Goal: Task Accomplishment & Management: Manage account settings

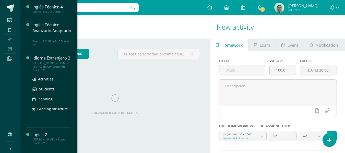
click at [38, 56] on div "Idioma Extranjero 2" at bounding box center [51, 58] width 39 height 6
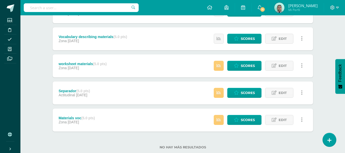
scroll to position [140, 0]
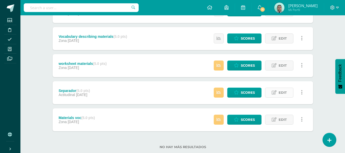
click at [281, 93] on span "Edit" at bounding box center [282, 92] width 8 height 9
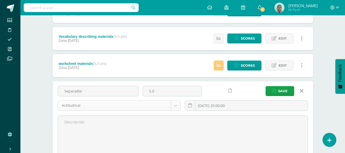
click at [173, 104] on body "Students Discipline Attendance My courses Archivos Soporte Help Reportar un pro…" at bounding box center [172, 49] width 345 height 378
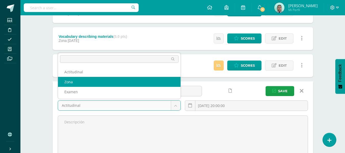
select select "69153"
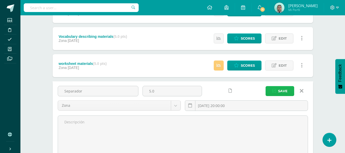
click at [286, 92] on span "Save" at bounding box center [282, 90] width 9 height 9
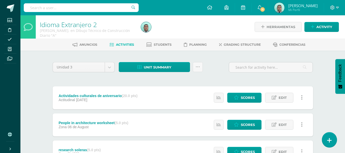
click at [334, 139] on link at bounding box center [329, 139] width 15 height 15
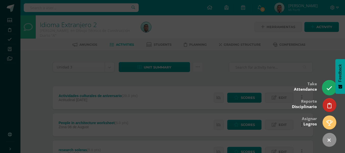
click at [324, 87] on link at bounding box center [329, 87] width 15 height 15
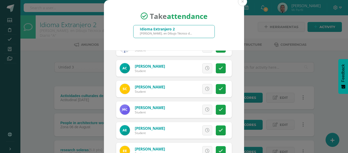
scroll to position [104, 0]
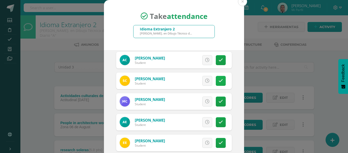
click at [219, 79] on icon at bounding box center [221, 81] width 4 height 4
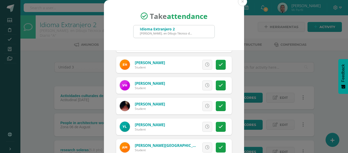
scroll to position [327, 0]
click at [218, 85] on link at bounding box center [221, 85] width 10 height 10
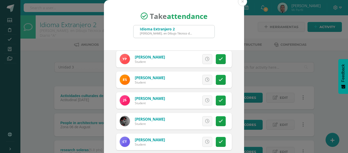
scroll to position [460, 0]
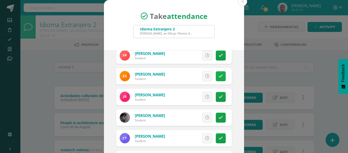
click at [217, 76] on link at bounding box center [221, 76] width 10 height 10
click at [193, 77] on span "Excuse" at bounding box center [199, 75] width 14 height 9
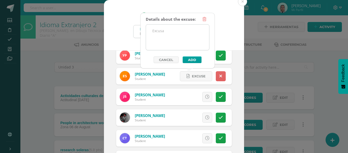
click at [173, 28] on textarea at bounding box center [177, 37] width 63 height 26
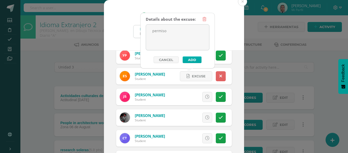
type textarea "permiso"
click at [189, 60] on button "Add" at bounding box center [192, 59] width 19 height 7
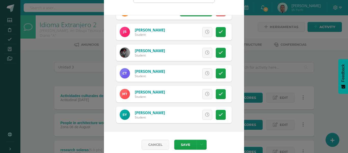
scroll to position [36, 0]
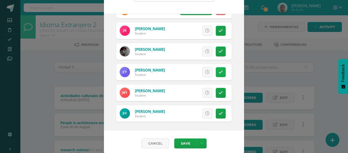
click at [218, 70] on link at bounding box center [221, 72] width 10 height 10
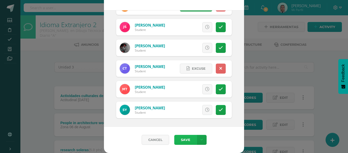
click at [185, 139] on button "Save" at bounding box center [185, 140] width 22 height 10
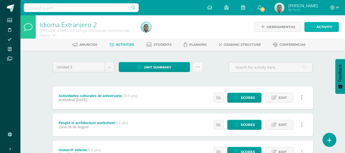
click at [327, 27] on span "Activity" at bounding box center [324, 26] width 16 height 9
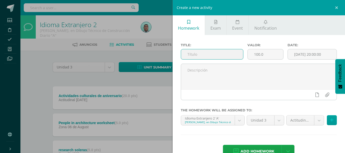
click at [234, 50] on input "text" at bounding box center [212, 54] width 62 height 10
type input "Elements of construction"
type input "10"
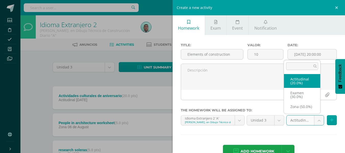
click at [312, 119] on body "Attendance saved successfully Students Discipline Attendance My courses Archivo…" at bounding box center [172, 152] width 345 height 305
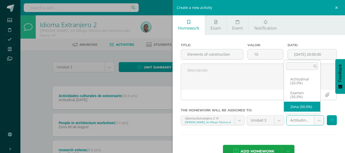
select select "69153"
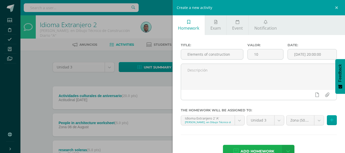
click at [249, 149] on span "Add homework" at bounding box center [257, 151] width 34 height 12
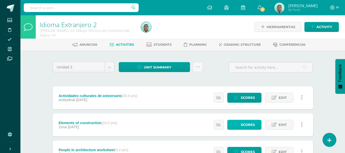
click at [242, 122] on span "Scores" at bounding box center [247, 124] width 14 height 9
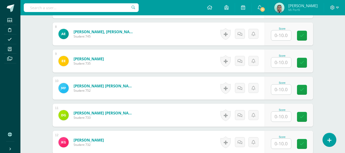
scroll to position [343, 0]
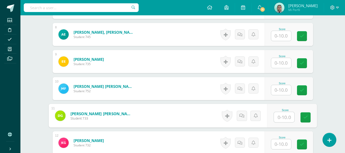
click at [279, 118] on input "text" at bounding box center [283, 117] width 20 height 10
type input "10"
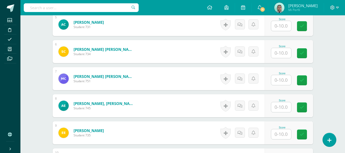
scroll to position [272, 0]
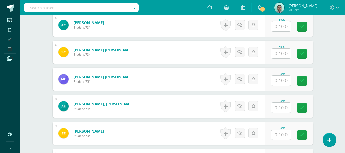
click at [284, 28] on input "text" at bounding box center [281, 26] width 20 height 10
type input "10"
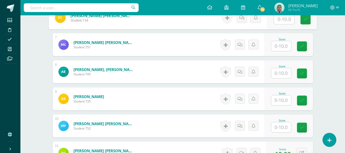
scroll to position [317, 0]
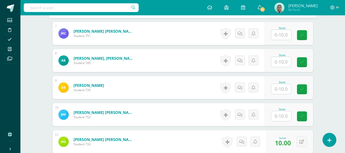
click at [282, 116] on input "text" at bounding box center [281, 116] width 20 height 10
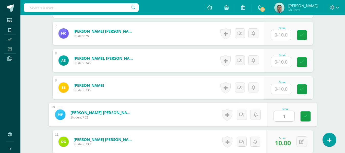
type input "10"
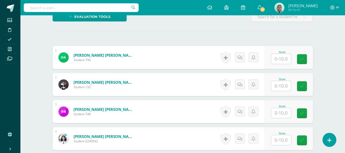
scroll to position [131, 0]
click at [281, 88] on input "text" at bounding box center [281, 86] width 20 height 10
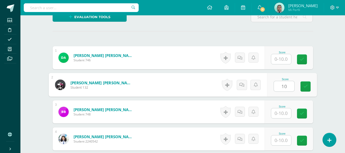
type input "10"
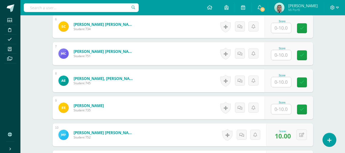
scroll to position [299, 0]
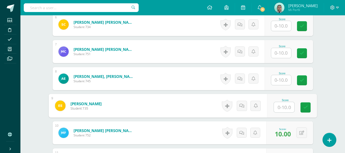
click at [284, 109] on input "text" at bounding box center [283, 107] width 20 height 10
type input "10"
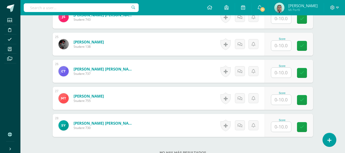
scroll to position [836, 0]
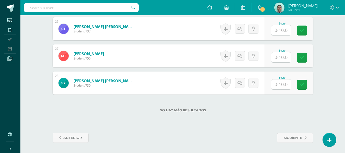
click at [284, 85] on input "text" at bounding box center [281, 84] width 20 height 10
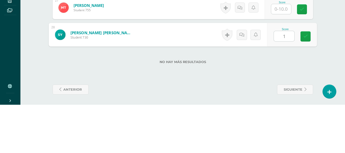
type input "10"
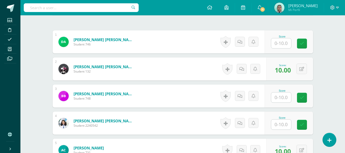
scroll to position [151, 0]
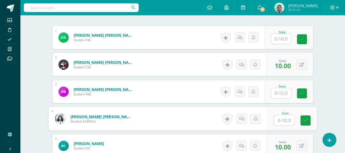
click at [283, 118] on input "text" at bounding box center [283, 120] width 20 height 10
type input "10"
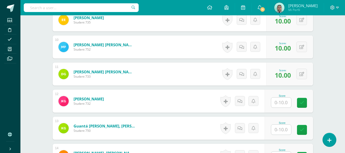
scroll to position [385, 0]
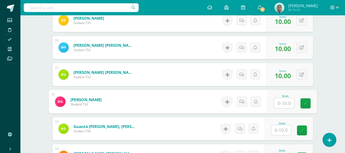
click at [290, 105] on input "text" at bounding box center [283, 103] width 20 height 10
type input "10"
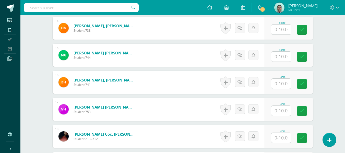
scroll to position [513, 0]
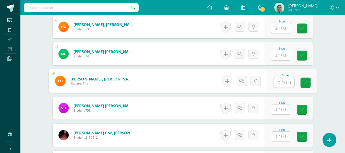
click at [282, 82] on input "text" at bounding box center [283, 82] width 20 height 10
type input "10"
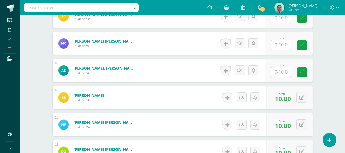
scroll to position [307, 0]
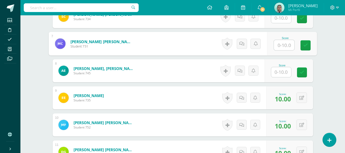
click at [288, 43] on input "text" at bounding box center [283, 45] width 20 height 10
type input "10"
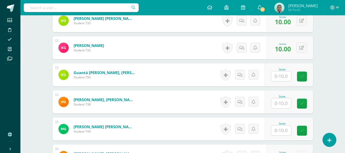
scroll to position [438, 0]
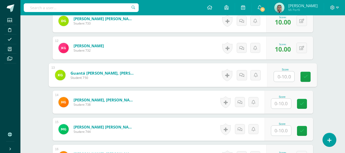
click at [279, 75] on input "text" at bounding box center [283, 76] width 20 height 10
type input "10"
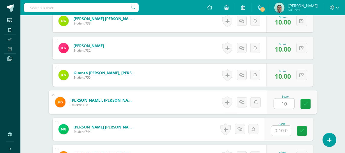
type input "10"
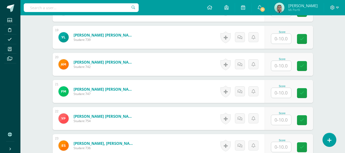
scroll to position [638, 0]
click at [286, 68] on input "text" at bounding box center [281, 65] width 20 height 10
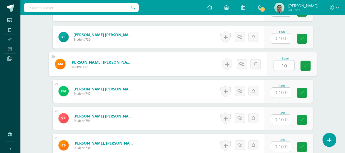
type input "10"
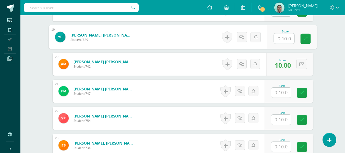
click at [285, 37] on input "text" at bounding box center [283, 38] width 20 height 10
type input "10"
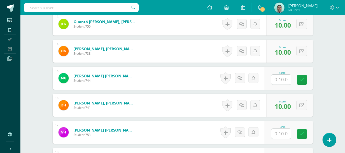
scroll to position [479, 0]
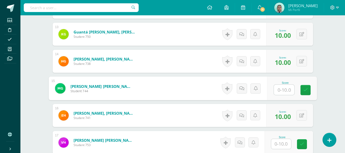
click at [278, 88] on input "text" at bounding box center [283, 90] width 20 height 10
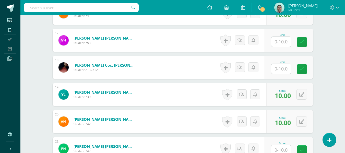
scroll to position [581, 0]
type input "10"
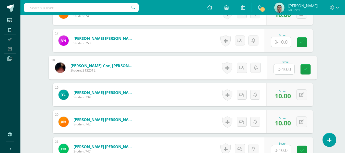
click at [286, 73] on input "text" at bounding box center [283, 69] width 20 height 10
type input "10"
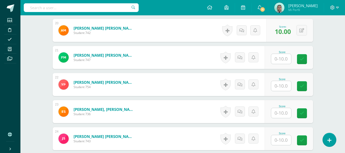
scroll to position [674, 0]
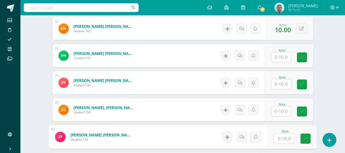
click at [277, 137] on input "text" at bounding box center [283, 138] width 20 height 10
type input "10"
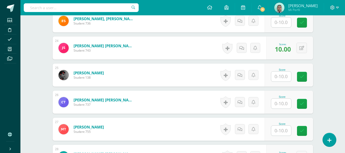
click at [271, 73] on div "Score" at bounding box center [288, 74] width 48 height 23
click at [288, 78] on input "text" at bounding box center [283, 76] width 20 height 10
type input "10"
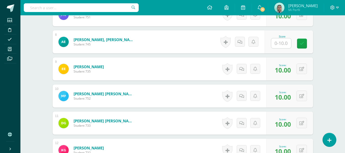
scroll to position [335, 0]
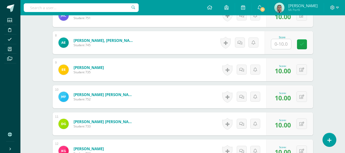
click at [273, 46] on input "text" at bounding box center [281, 44] width 20 height 10
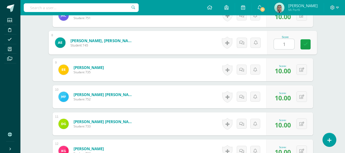
type input "10"
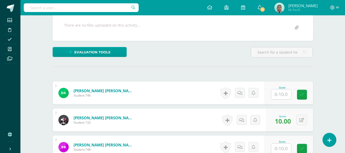
scroll to position [98, 0]
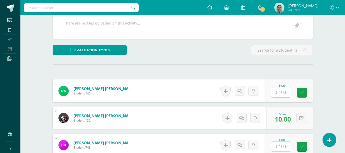
click at [288, 87] on input "text" at bounding box center [281, 92] width 20 height 10
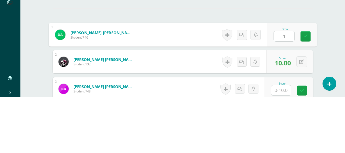
type input "10"
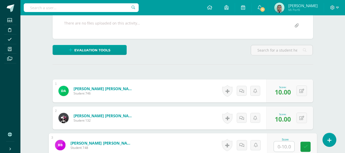
click at [279, 142] on input "text" at bounding box center [283, 146] width 20 height 10
type input "10"
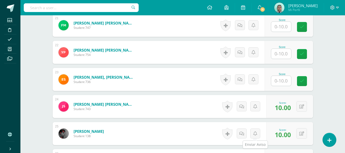
scroll to position [692, 0]
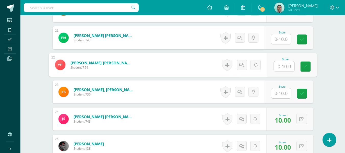
click at [278, 67] on input "text" at bounding box center [283, 66] width 20 height 10
type input "10"
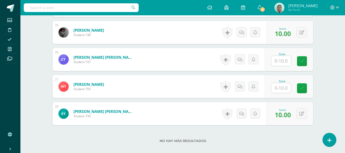
scroll to position [813, 0]
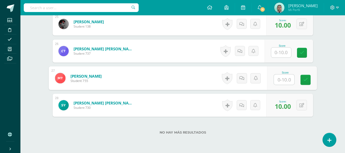
click at [272, 81] on div "Score" at bounding box center [291, 78] width 50 height 24
type input "10"
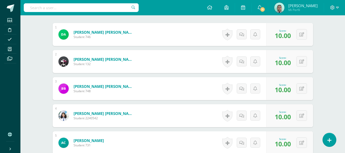
scroll to position [159, 0]
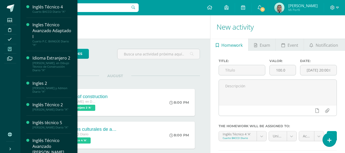
click at [13, 52] on span at bounding box center [9, 48] width 11 height 7
click at [56, 129] on div "[PERSON_NAME] Diario "A"" at bounding box center [51, 127] width 39 height 4
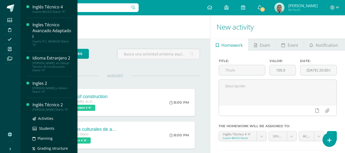
click at [61, 111] on div "[PERSON_NAME] Diario "A"" at bounding box center [51, 110] width 39 height 4
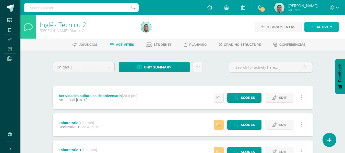
click at [325, 24] on span "Activity" at bounding box center [324, 26] width 16 height 9
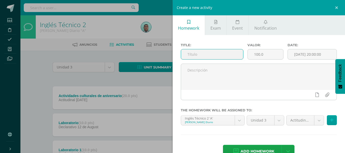
click at [226, 56] on input "text" at bounding box center [212, 54] width 62 height 10
type input "Worksheets folder"
type input "10"
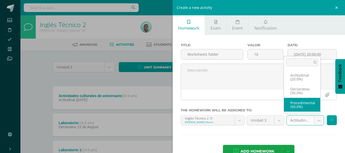
select select "79952"
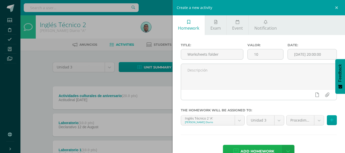
click at [250, 146] on span "Add homework" at bounding box center [257, 151] width 34 height 12
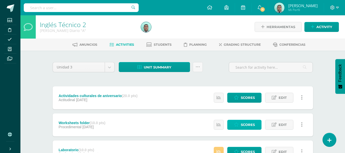
click at [249, 125] on span "Scores" at bounding box center [247, 124] width 14 height 9
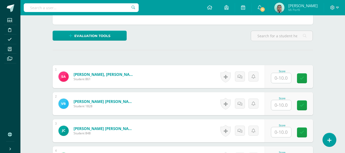
scroll to position [112, 0]
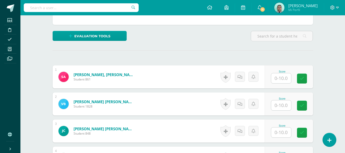
click at [286, 78] on input "text" at bounding box center [281, 78] width 20 height 10
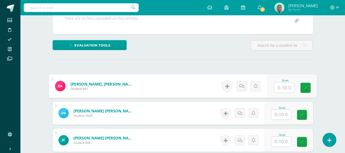
scroll to position [103, 0]
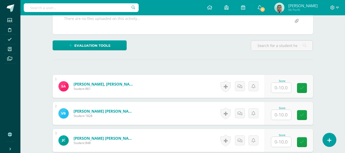
click at [281, 86] on input "text" at bounding box center [281, 88] width 20 height 10
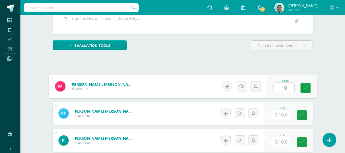
type input "10"
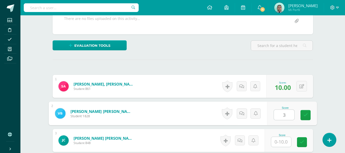
type input "3"
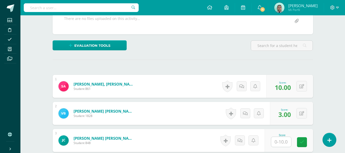
click at [183, 52] on div "Evaluation tools Checklist Escala de valoración Extra points Sustitución de nota" at bounding box center [182, 47] width 264 height 15
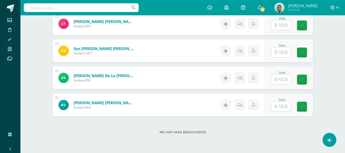
scroll to position [732, 0]
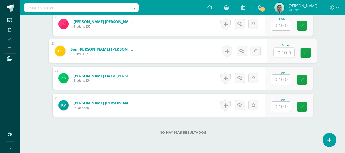
click at [283, 53] on input "text" at bounding box center [283, 52] width 20 height 10
type input "10"
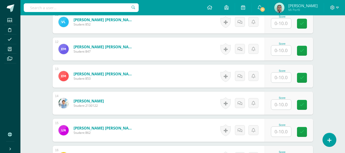
scroll to position [436, 0]
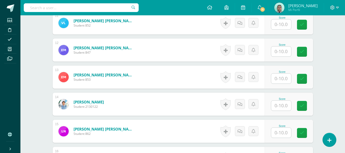
click at [278, 48] on input "text" at bounding box center [281, 51] width 20 height 10
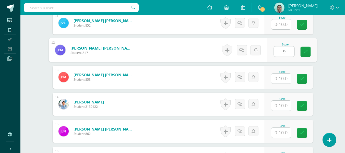
type input "9"
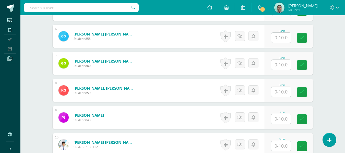
scroll to position [285, 0]
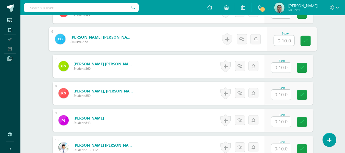
click at [278, 39] on input "text" at bounding box center [283, 40] width 20 height 10
type input "10"
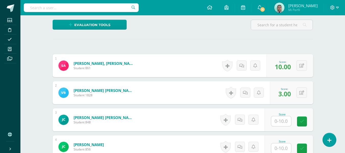
scroll to position [123, 0]
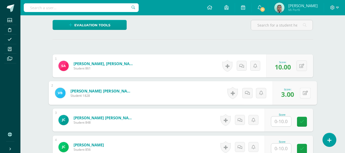
click at [304, 92] on button at bounding box center [304, 92] width 11 height 11
type input "5"
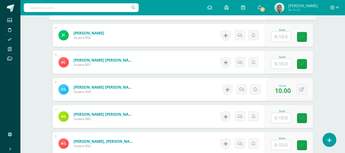
scroll to position [235, 0]
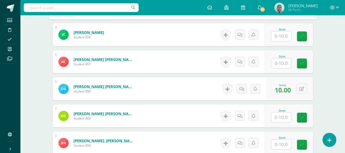
click at [284, 116] on input "text" at bounding box center [281, 117] width 20 height 10
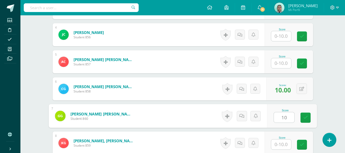
type input "10"
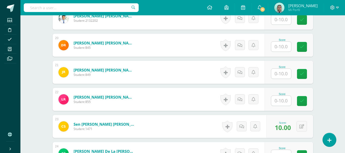
scroll to position [660, 0]
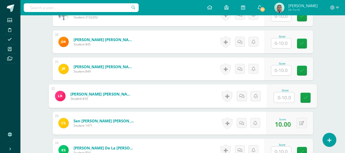
click at [277, 100] on input "text" at bounding box center [283, 97] width 20 height 10
type input "10"
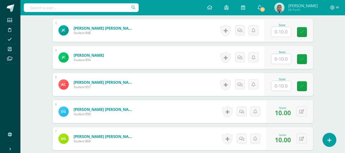
scroll to position [212, 0]
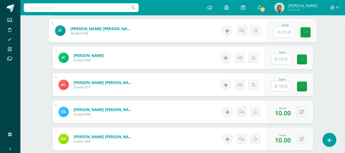
click at [276, 36] on input "text" at bounding box center [283, 32] width 20 height 10
type input "10"
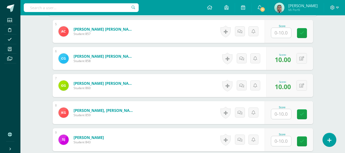
scroll to position [269, 0]
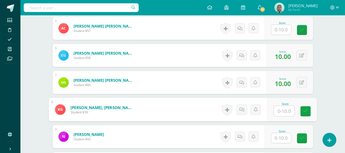
click at [275, 107] on input "text" at bounding box center [283, 111] width 20 height 10
type input "10"
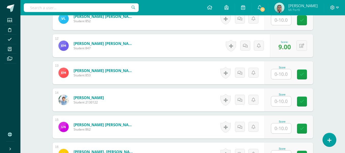
scroll to position [441, 0]
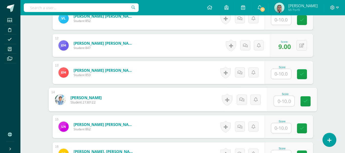
click at [283, 96] on input "text" at bounding box center [283, 101] width 20 height 10
type input "10"
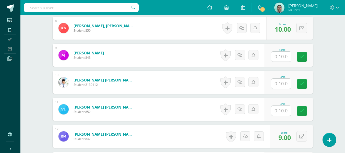
scroll to position [350, 0]
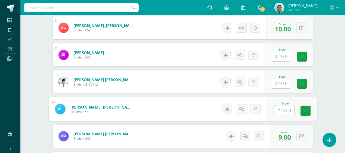
click at [275, 109] on input "text" at bounding box center [283, 110] width 20 height 10
type input "10"
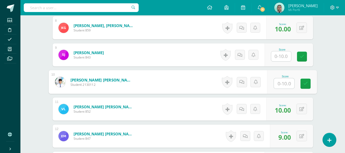
click at [282, 85] on input "text" at bounding box center [283, 83] width 20 height 10
type input "10"
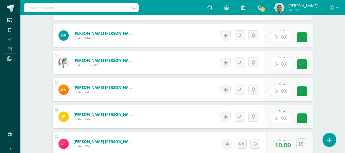
scroll to position [624, 0]
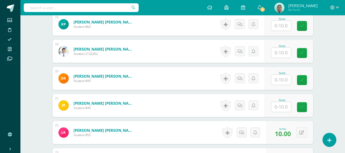
click at [277, 102] on input "text" at bounding box center [281, 107] width 20 height 10
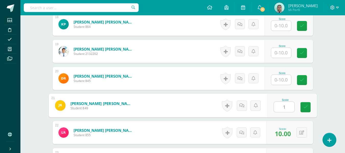
type input "10"
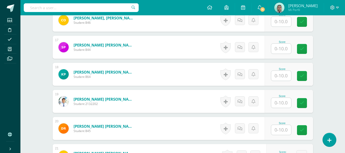
scroll to position [574, 0]
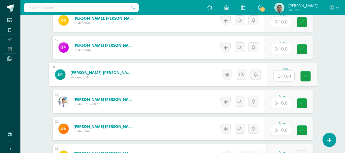
click at [281, 78] on input "text" at bounding box center [283, 76] width 20 height 10
type input "10"
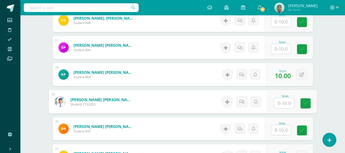
scroll to position [755, 0]
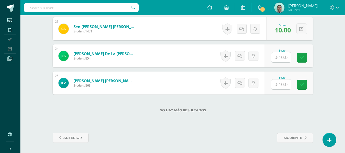
click at [281, 84] on input "text" at bounding box center [281, 84] width 20 height 10
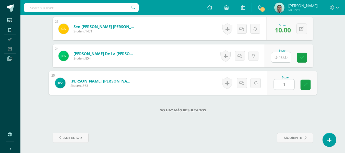
type input "10"
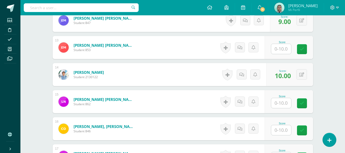
scroll to position [466, 0]
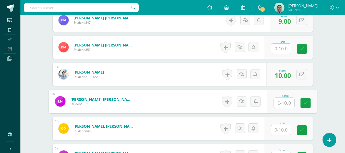
click at [276, 99] on input "text" at bounding box center [283, 103] width 20 height 10
type input "10"
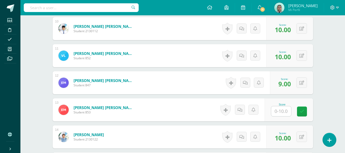
scroll to position [403, 0]
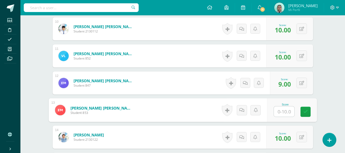
click at [283, 108] on input "text" at bounding box center [283, 111] width 20 height 10
type input "10"
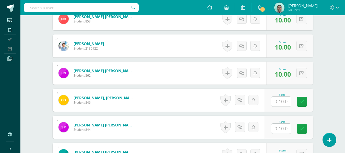
scroll to position [500, 0]
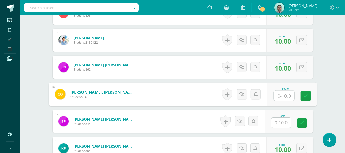
click at [282, 96] on input "text" at bounding box center [283, 96] width 20 height 10
type input "10"
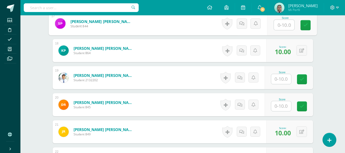
scroll to position [597, 0]
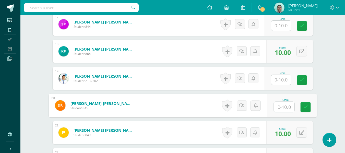
click at [280, 105] on input "text" at bounding box center [283, 107] width 20 height 10
type input "10"
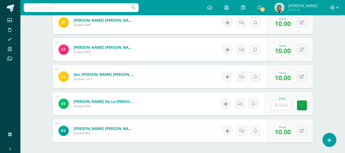
scroll to position [707, 0]
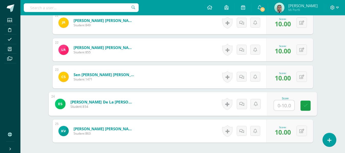
click at [280, 104] on input "text" at bounding box center [283, 105] width 20 height 10
type input "10"
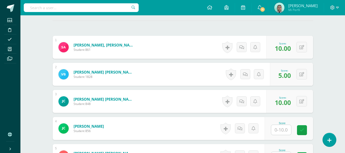
scroll to position [155, 0]
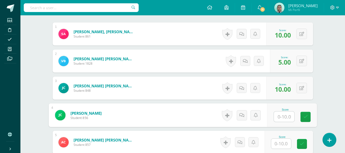
click at [276, 120] on input "text" at bounding box center [283, 116] width 20 height 10
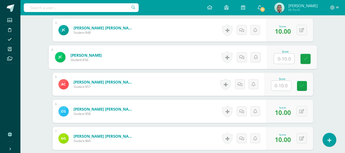
scroll to position [216, 0]
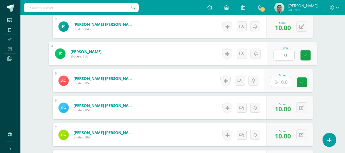
type input "10"
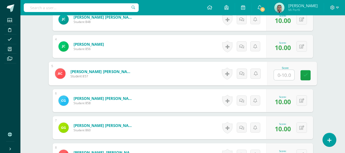
scroll to position [223, 0]
type input "10"
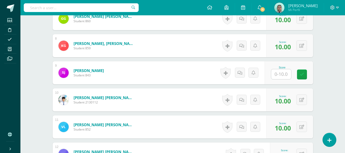
scroll to position [332, 0]
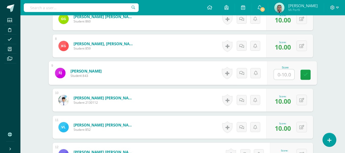
click at [280, 75] on input "text" at bounding box center [283, 74] width 20 height 10
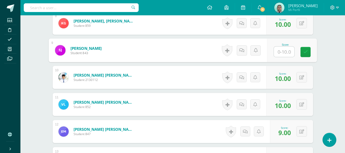
scroll to position [345, 0]
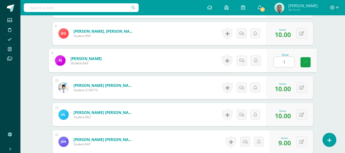
type input "10"
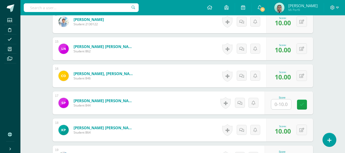
scroll to position [525, 0]
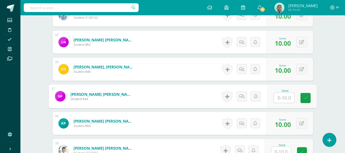
click at [278, 98] on input "text" at bounding box center [283, 98] width 20 height 10
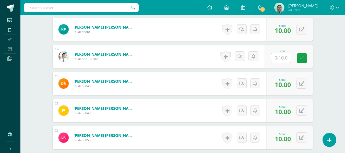
scroll to position [619, 0]
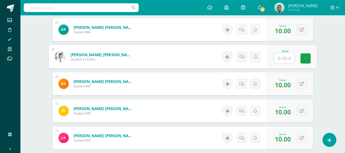
click at [284, 62] on input "text" at bounding box center [283, 58] width 20 height 10
type input "0"
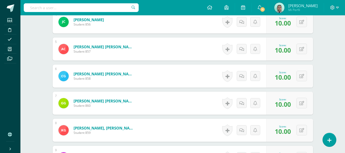
scroll to position [0, 0]
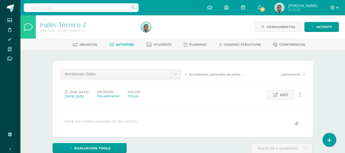
click at [212, 28] on div at bounding box center [190, 26] width 103 height 23
click at [318, 26] on span "Activity" at bounding box center [324, 26] width 16 height 9
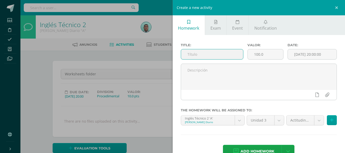
click at [210, 49] on input "text" at bounding box center [212, 54] width 62 height 10
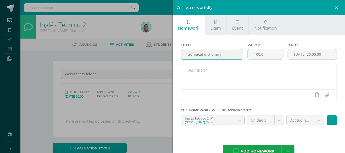
type input "technical dictionary"
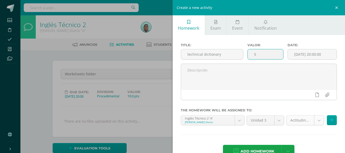
type input "5"
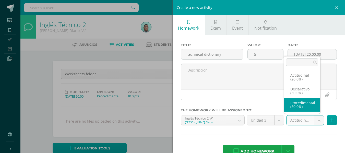
select select "79952"
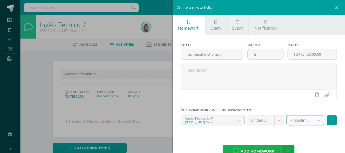
click at [259, 148] on span "Add homework" at bounding box center [257, 151] width 34 height 12
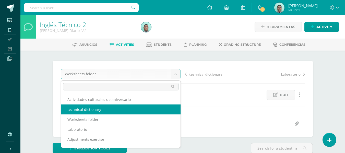
select select "/dashboard/teacher/grade-activity/82597/"
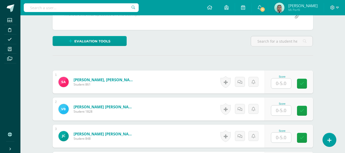
scroll to position [107, 0]
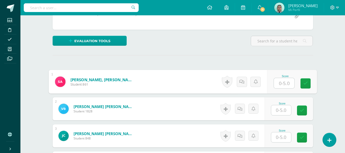
click at [287, 86] on input "text" at bounding box center [283, 83] width 20 height 10
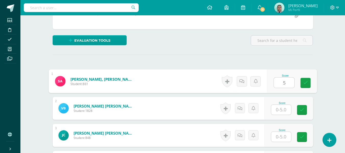
type input "5"
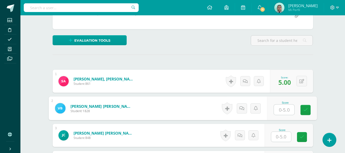
click at [287, 108] on input "text" at bounding box center [283, 110] width 20 height 10
click at [284, 108] on input "text" at bounding box center [283, 110] width 20 height 10
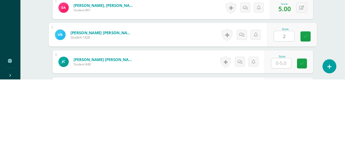
type input "2"
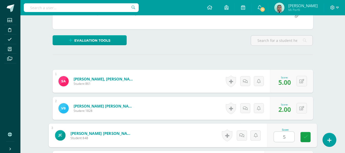
type input "5"
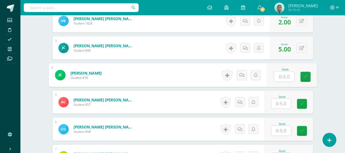
click at [287, 78] on input "text" at bounding box center [283, 76] width 20 height 10
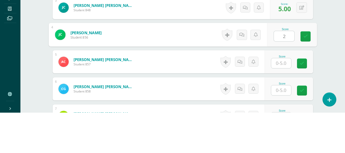
type input "2"
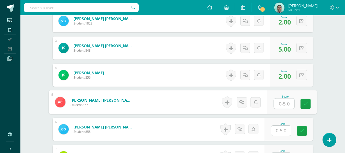
click at [283, 104] on input "text" at bounding box center [283, 103] width 20 height 10
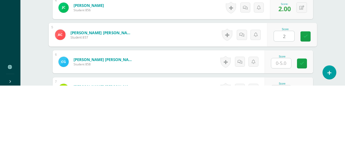
type input "2"
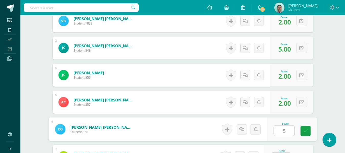
type input "5"
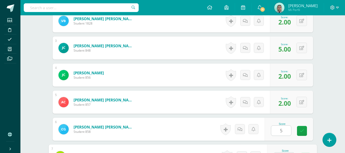
scroll to position [205, 0]
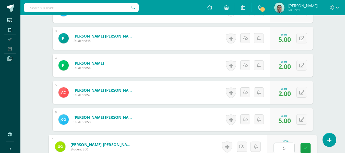
type input "5"
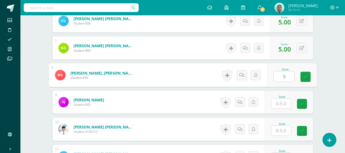
type input "5"
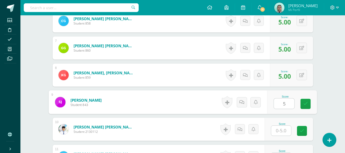
type input "5"
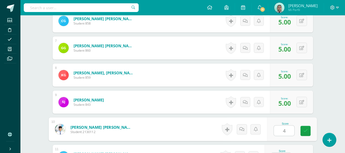
type input "4"
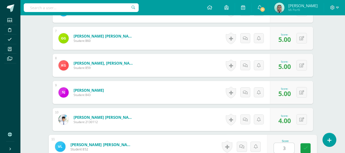
type input "3"
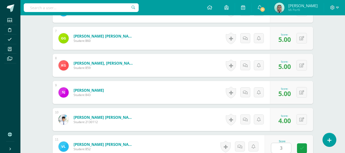
scroll to position [411, 0]
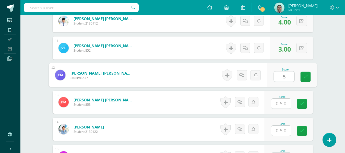
type input "5"
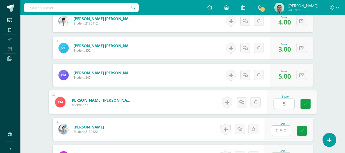
type input "5"
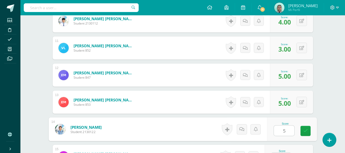
type input "5"
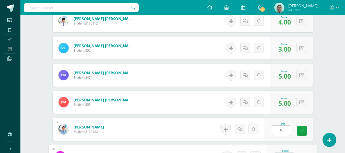
scroll to position [421, 0]
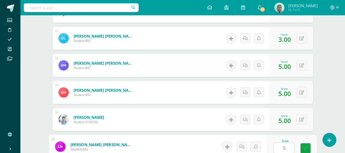
type input "5"
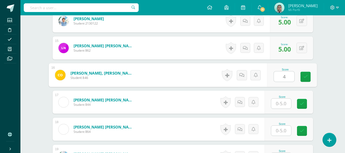
type input "4"
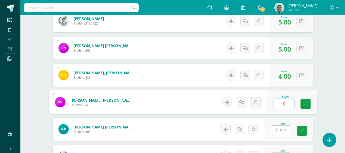
type input "0"
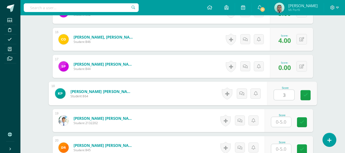
scroll to position [556, 0]
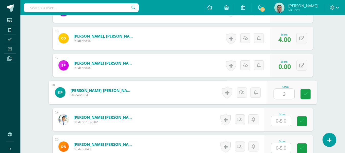
type input "3"
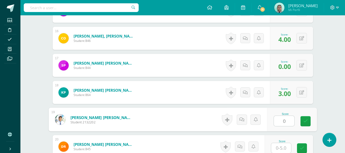
type input "0"
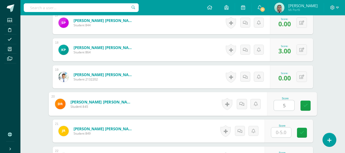
scroll to position [599, 0]
type input "5"
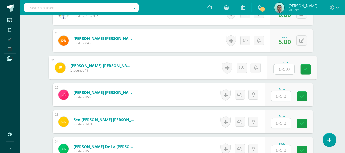
scroll to position [662, 0]
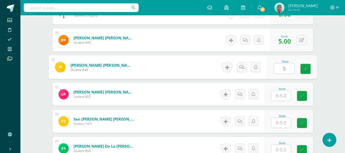
type input "5"
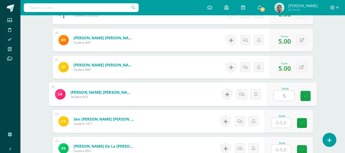
type input "5"
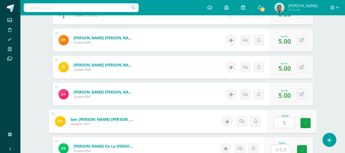
type input "5"
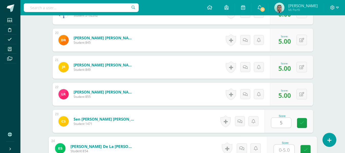
scroll to position [664, 0]
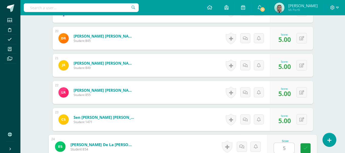
type input "5"
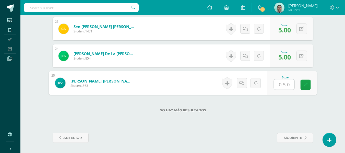
type input "5"
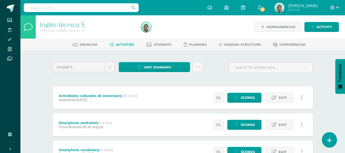
click at [335, 141] on link at bounding box center [329, 139] width 15 height 15
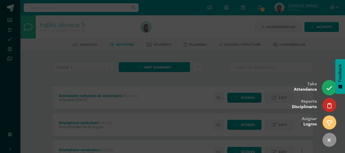
click at [327, 94] on link at bounding box center [329, 87] width 15 height 15
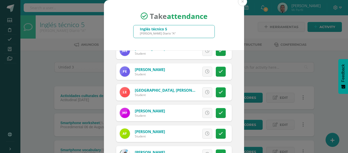
scroll to position [199, 0]
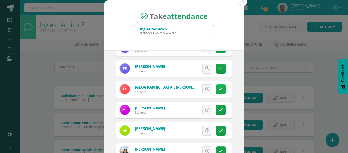
click at [219, 91] on link at bounding box center [221, 89] width 10 height 10
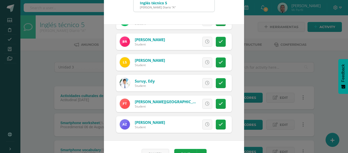
scroll to position [696, 0]
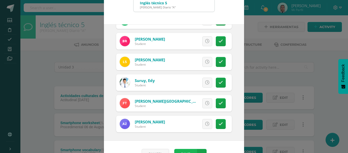
click at [190, 150] on button "Save" at bounding box center [185, 154] width 22 height 10
